Goal: Information Seeking & Learning: Learn about a topic

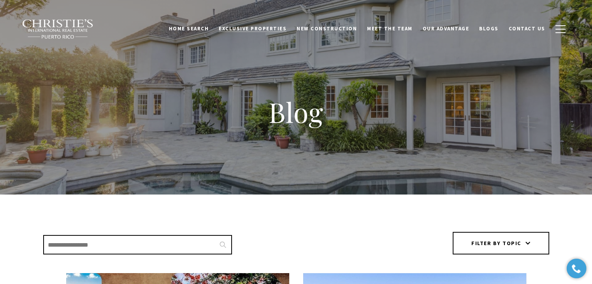
click at [280, 30] on span "Exclusive Properties" at bounding box center [253, 28] width 68 height 7
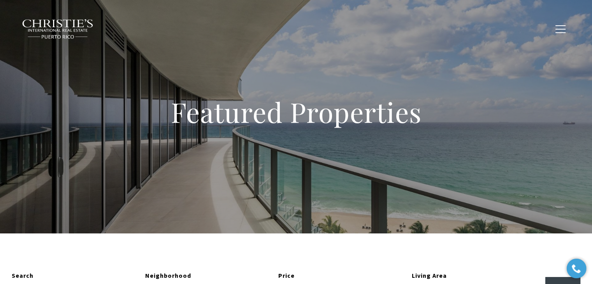
type input "**********"
type input "*********"
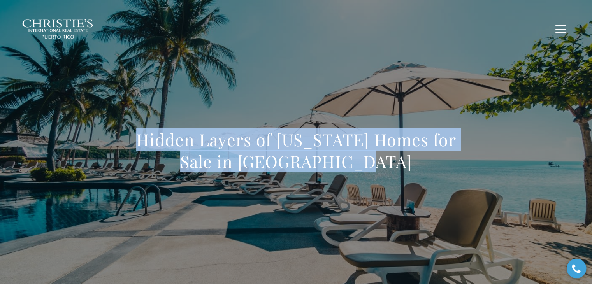
drag, startPoint x: 397, startPoint y: 169, endPoint x: 83, endPoint y: 135, distance: 316.1
click at [83, 135] on div "Hidden Layers of Puerto Rico Homes for Sale in Dorado Beach" at bounding box center [296, 156] width 545 height 234
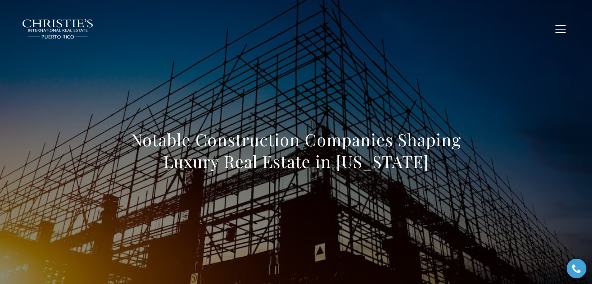
drag, startPoint x: 437, startPoint y: 162, endPoint x: 70, endPoint y: 135, distance: 367.9
click at [70, 135] on div "Notable Construction Companies Shaping Luxury Real Estate in [US_STATE]" at bounding box center [296, 156] width 545 height 234
copy h1 "Notable Construction Companies Shaping Luxury Real Estate in [US_STATE]"
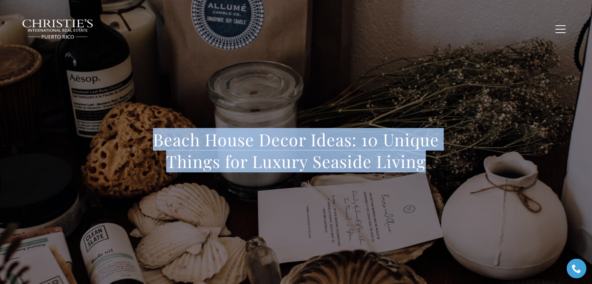
drag, startPoint x: 397, startPoint y: 169, endPoint x: 122, endPoint y: 136, distance: 277.7
click at [122, 136] on div "Beach House Decor Ideas: 10 Unique Things for Luxury Seaside Living" at bounding box center [296, 156] width 545 height 234
copy h1 "Beach House Decor Ideas: 10 Unique Things for Luxury Seaside Living"
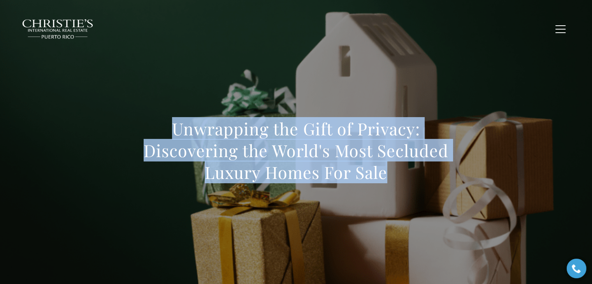
drag, startPoint x: 393, startPoint y: 170, endPoint x: 110, endPoint y: 124, distance: 286.1
click at [110, 124] on div "Unwrapping the Gift of Privacy: Discovering the World's Most Secluded Luxury Ho…" at bounding box center [296, 156] width 545 height 234
copy h1 "Unwrapping the Gift of Privacy: Discovering the World's Most Secluded Luxury Ho…"
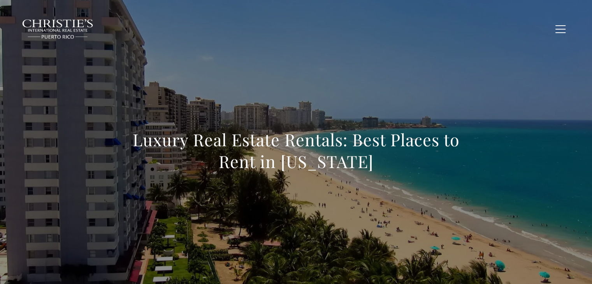
drag, startPoint x: 377, startPoint y: 160, endPoint x: 64, endPoint y: 125, distance: 315.1
click at [64, 125] on div "Luxury Real Estate Rentals: Best Places to Rent in Puerto Rico" at bounding box center [296, 156] width 545 height 234
copy h1 "Luxury Real Estate Rentals: Best Places to Rent in Puerto Rico"
click at [486, 25] on link "Blogs" at bounding box center [489, 28] width 30 height 15
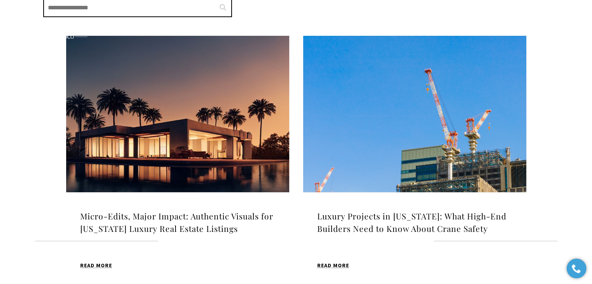
scroll to position [234, 0]
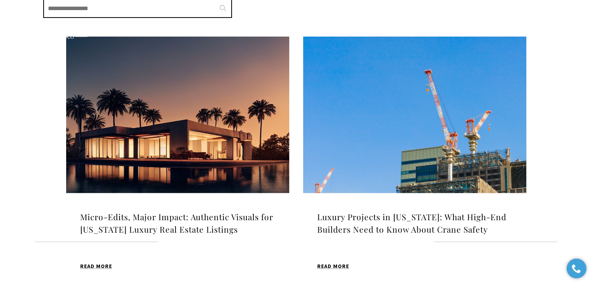
click at [391, 176] on img at bounding box center [414, 115] width 223 height 157
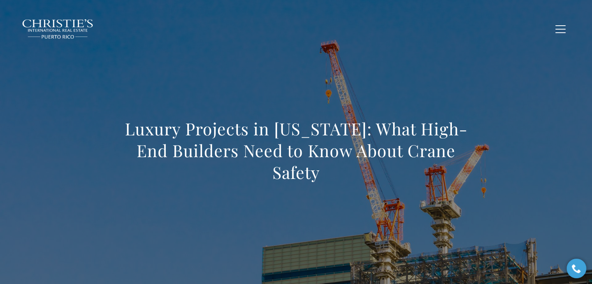
drag, startPoint x: 339, startPoint y: 173, endPoint x: 120, endPoint y: 121, distance: 225.4
click at [120, 121] on div "Luxury Projects in [US_STATE]: What High-End Builders Need to Know About Crane …" at bounding box center [296, 156] width 545 height 234
copy h1 "Luxury Projects in [US_STATE]: What High-End Builders Need to Know About Crane …"
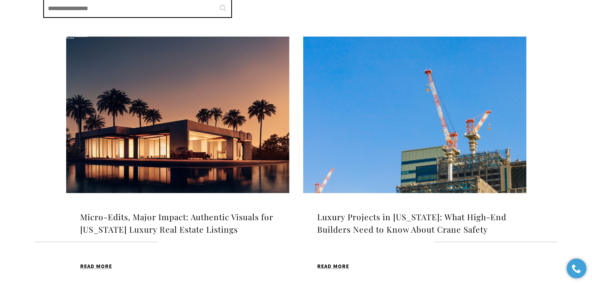
click at [187, 138] on img at bounding box center [177, 115] width 223 height 157
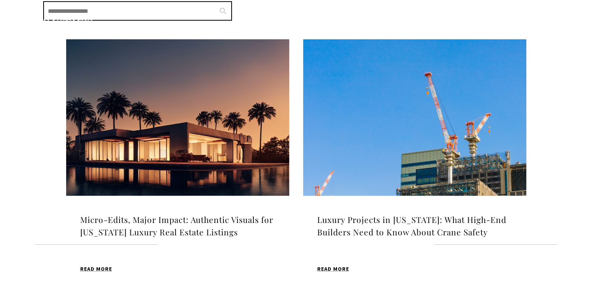
scroll to position [234, 0]
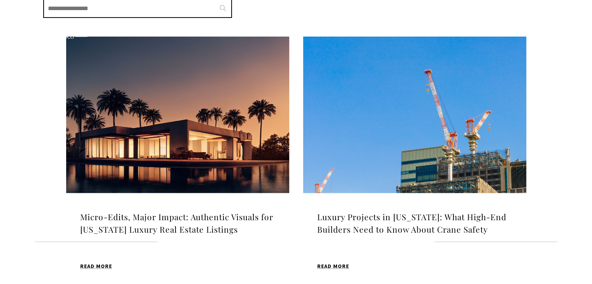
click at [386, 127] on img at bounding box center [414, 115] width 223 height 157
click at [188, 77] on img at bounding box center [177, 115] width 223 height 157
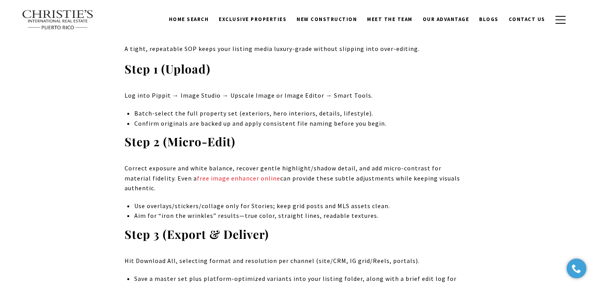
scroll to position [2609, 0]
